Goal: Transaction & Acquisition: Purchase product/service

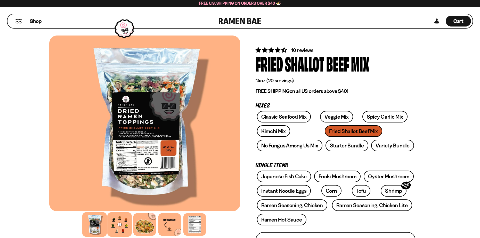
click at [119, 226] on div at bounding box center [119, 225] width 24 height 24
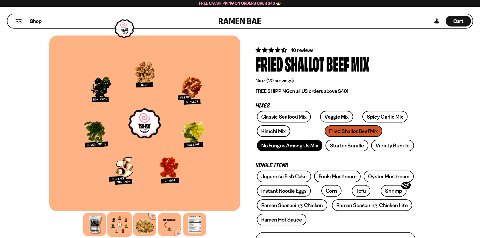
click at [303, 149] on link "No Fungus Among Us Mix" at bounding box center [289, 146] width 65 height 12
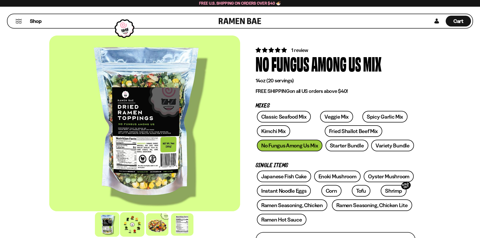
click at [134, 229] on div at bounding box center [132, 225] width 24 height 24
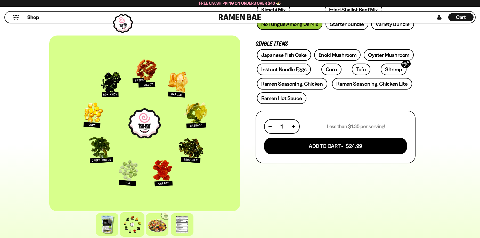
scroll to position [206, 0]
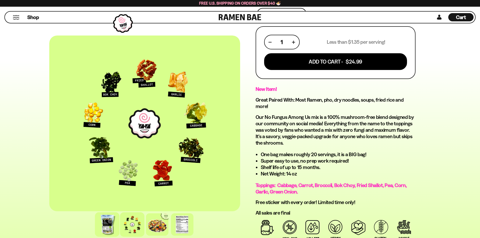
click at [109, 224] on div at bounding box center [107, 225] width 24 height 24
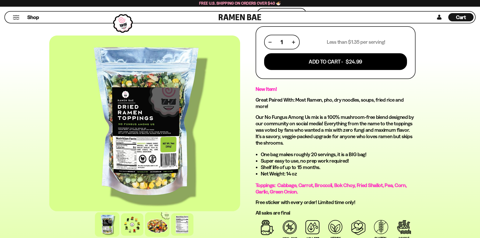
click at [150, 219] on div at bounding box center [157, 225] width 24 height 24
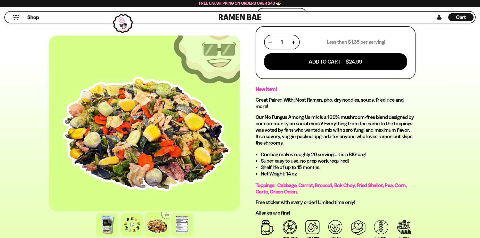
scroll to position [0, 0]
